Goal: Information Seeking & Learning: Learn about a topic

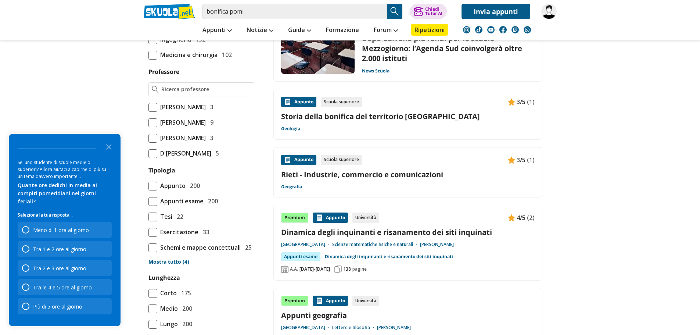
scroll to position [625, 0]
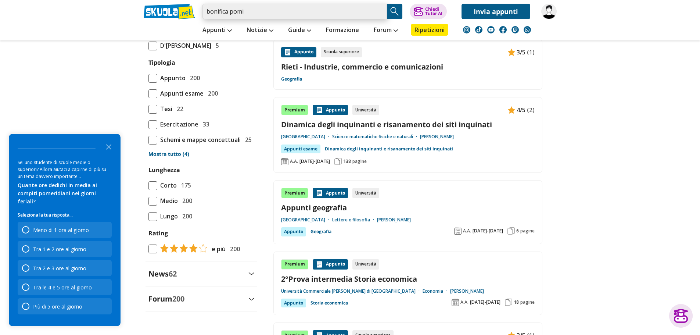
drag, startPoint x: 238, startPoint y: 10, endPoint x: 157, endPoint y: 12, distance: 82.0
click at [151, 11] on div "bonifica pomi Trova un tutor esperto su questo argomento Chiedi Tutor AI" at bounding box center [350, 9] width 424 height 19
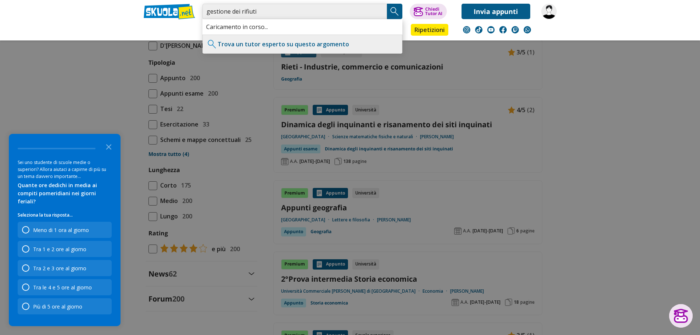
type input "gestione dei rifiuti"
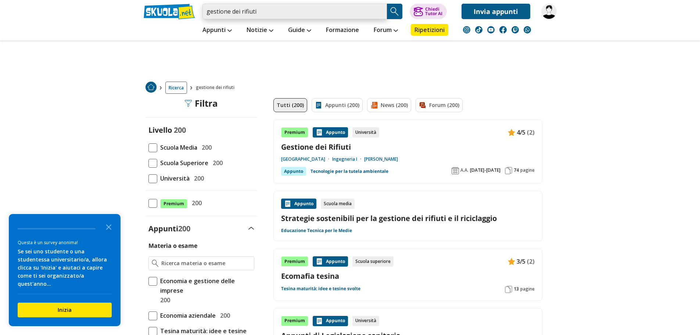
click at [276, 16] on input "gestione dei rifiuti" at bounding box center [294, 11] width 184 height 15
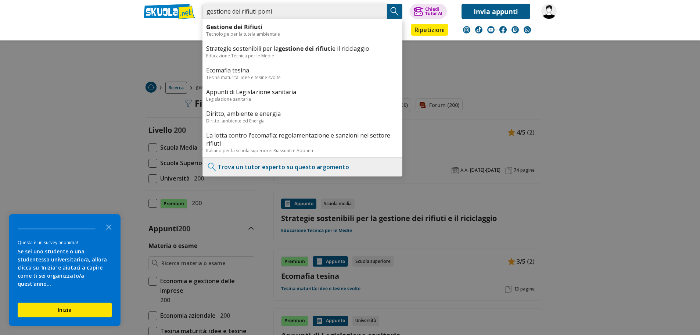
type input "gestione dei rifiuti pomi"
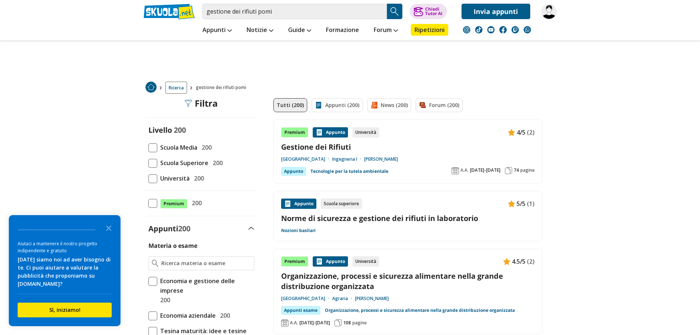
click at [295, 143] on link "Gestione dei Rifiuti" at bounding box center [408, 147] width 254 height 10
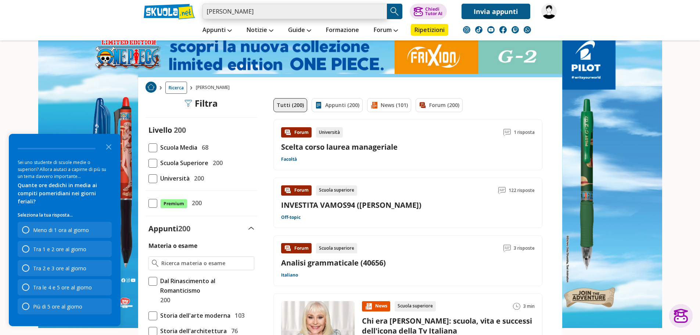
click at [108, 11] on header "raffaella pomi Trova un tutor esperto su questo argomento Chiedi Tutor AI" at bounding box center [350, 20] width 700 height 40
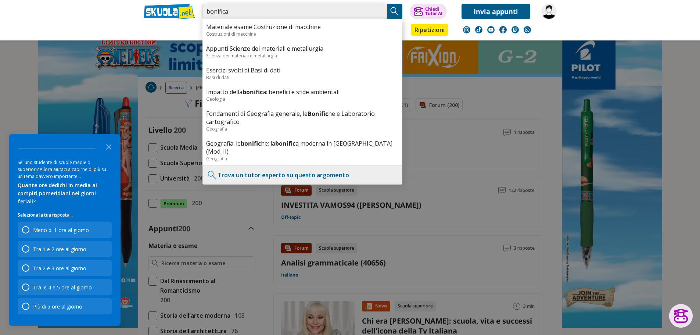
type input "bonifica"
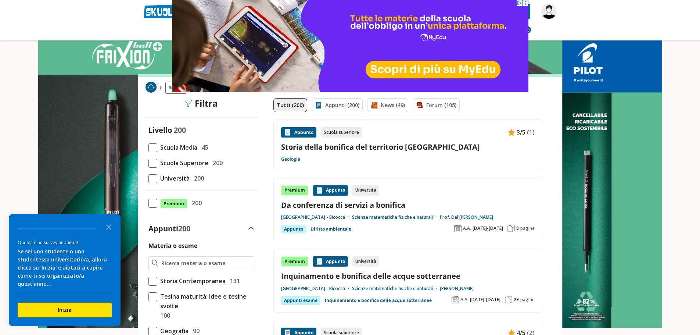
click at [359, 273] on link "Inquinamento e bonifica delle acque sotterranee" at bounding box center [408, 276] width 254 height 10
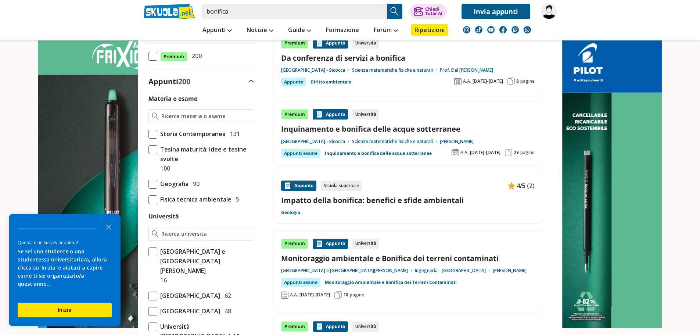
scroll to position [331, 0]
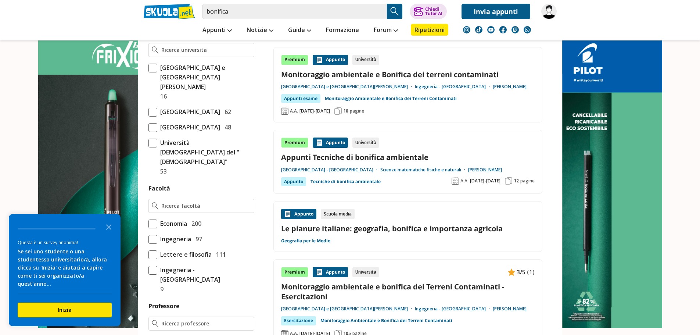
click at [347, 156] on link "Appunti Tecniche di bonifica ambientale" at bounding box center [408, 157] width 254 height 10
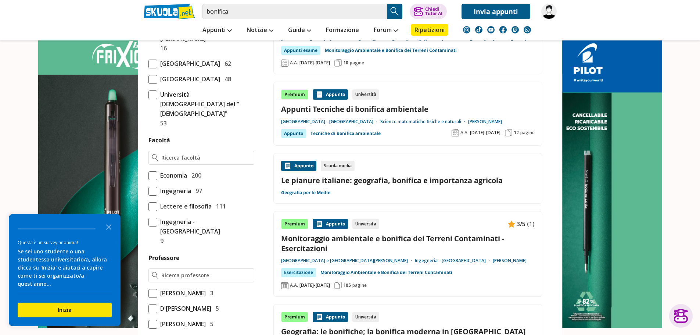
scroll to position [441, 0]
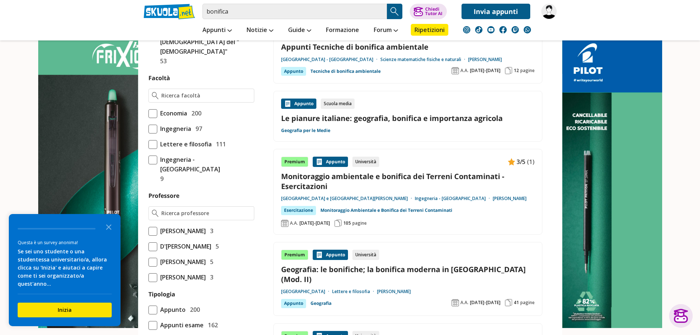
click at [378, 175] on link "Monitoraggio ambientale e bonifica dei Terreni Contaminati - Esercitazioni" at bounding box center [408, 181] width 254 height 20
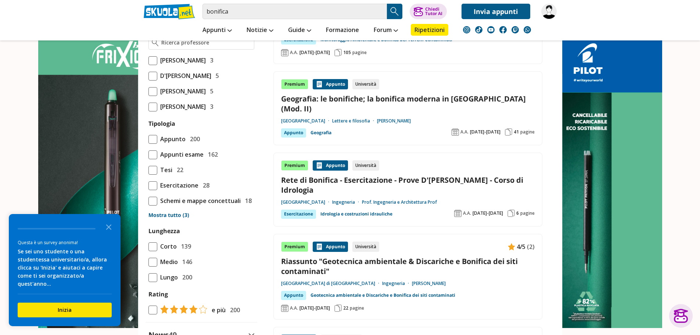
scroll to position [625, 0]
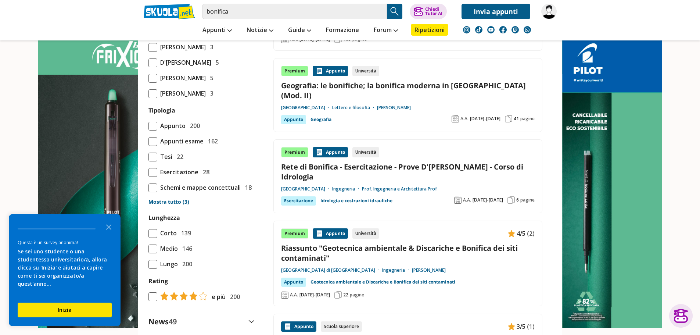
click at [358, 243] on link "Riassunto "Geotecnica ambientale & Discariche e Bonifica dei siti contaminati"" at bounding box center [408, 253] width 254 height 20
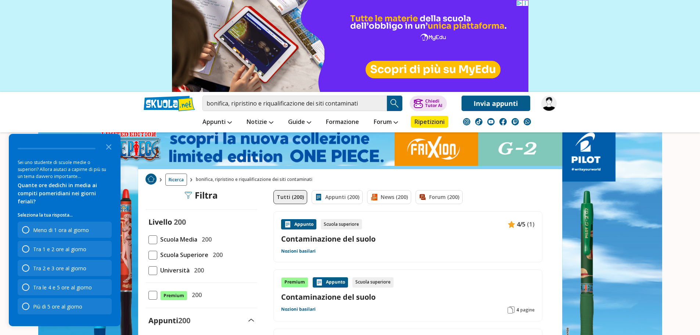
click at [396, 104] on img "Search Button" at bounding box center [394, 103] width 11 height 11
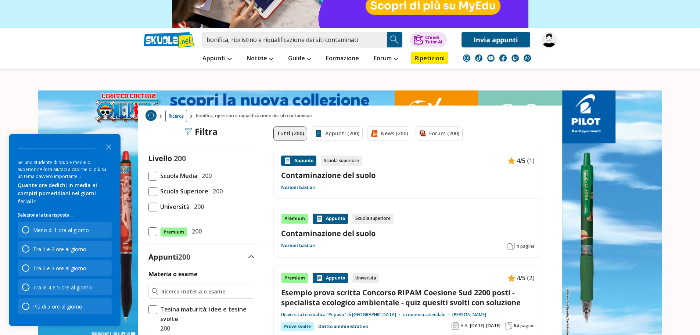
scroll to position [184, 0]
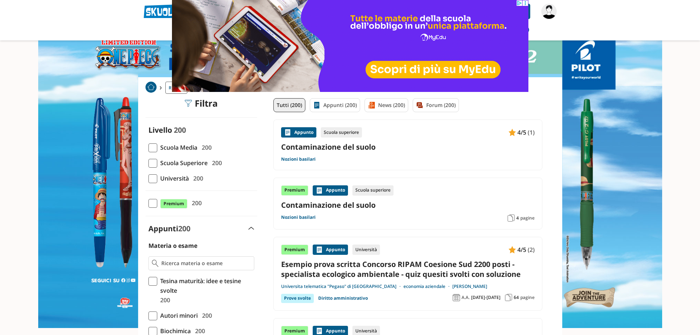
click at [340, 148] on link "Contaminazione del suolo" at bounding box center [408, 147] width 254 height 10
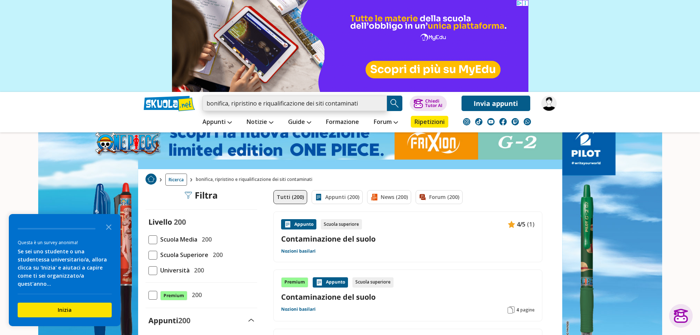
click at [382, 102] on input "bonifica, ripristino e riqualificazione dei siti contaminati" at bounding box center [294, 103] width 184 height 15
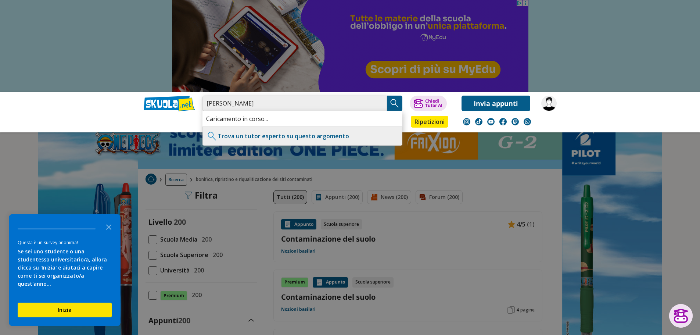
type input "[PERSON_NAME]"
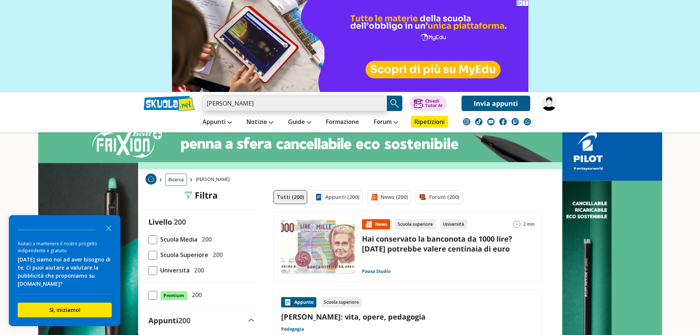
drag, startPoint x: 245, startPoint y: 96, endPoint x: 163, endPoint y: 95, distance: 81.9
click at [163, 95] on div "maria rosaria boni Trova un tutor esperto su questo argomento Chiedi Tutor AI" at bounding box center [350, 101] width 424 height 19
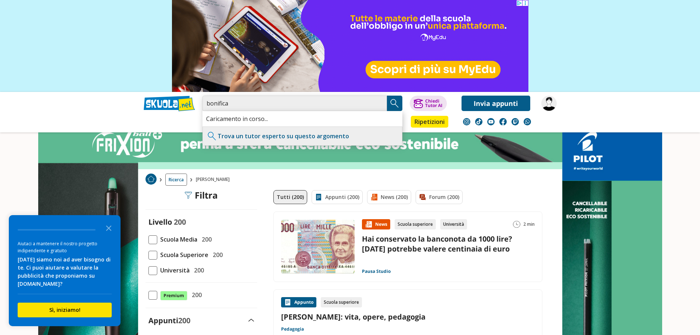
type input "bonifica"
click at [396, 104] on img "Search Button" at bounding box center [394, 103] width 11 height 11
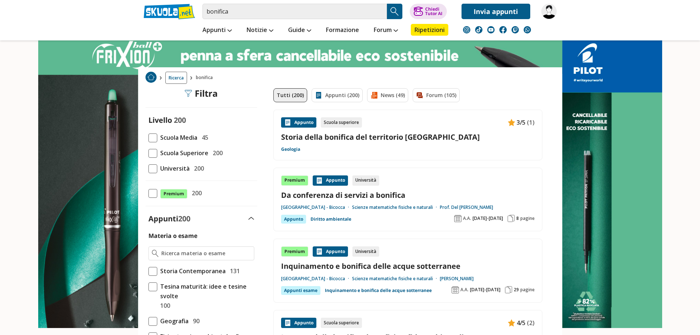
scroll to position [37, 0]
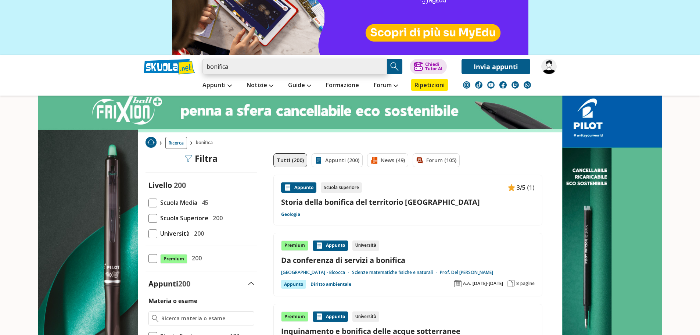
click at [243, 67] on input "bonifica" at bounding box center [294, 66] width 184 height 15
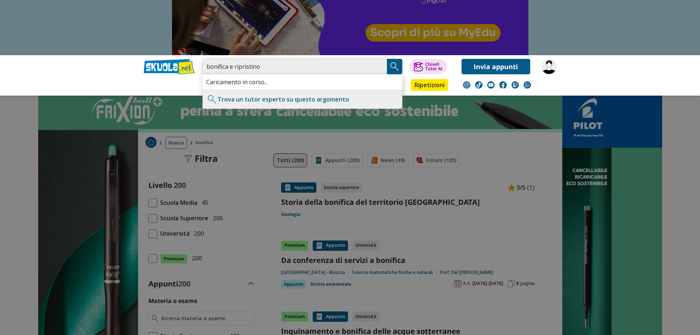
type input "bonifica e ripristino"
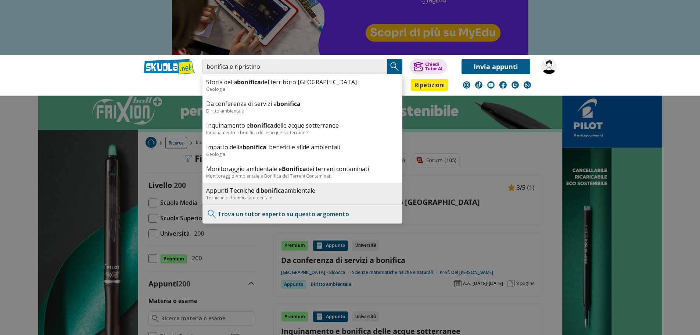
click at [286, 190] on link "Appunti Tecniche di bonifica ambientale" at bounding box center [302, 190] width 193 height 8
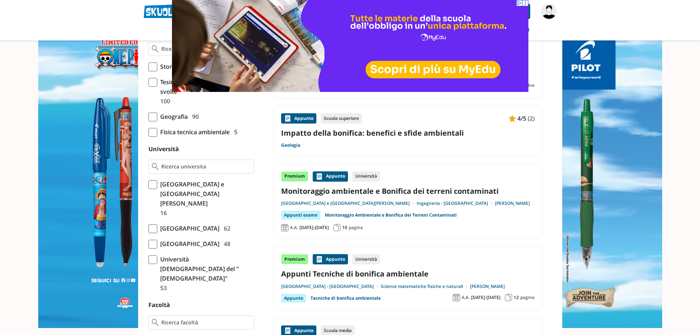
scroll to position [220, 0]
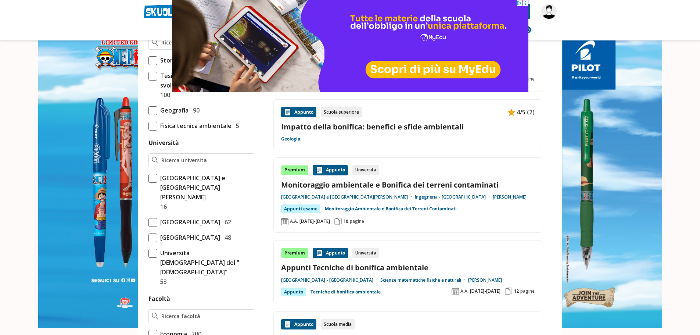
click at [432, 183] on link "Monitoraggio ambientale e Bonifica dei terreni contaminati" at bounding box center [408, 185] width 254 height 10
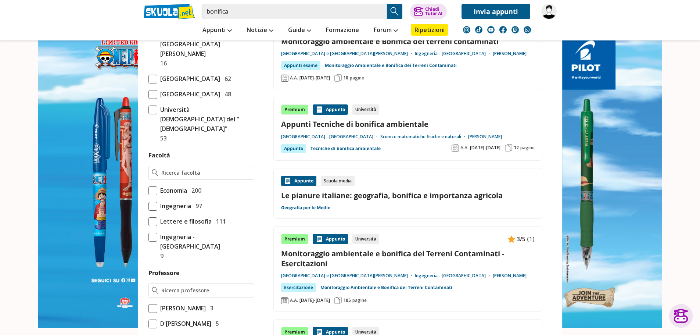
scroll to position [367, 0]
